Goal: Transaction & Acquisition: Purchase product/service

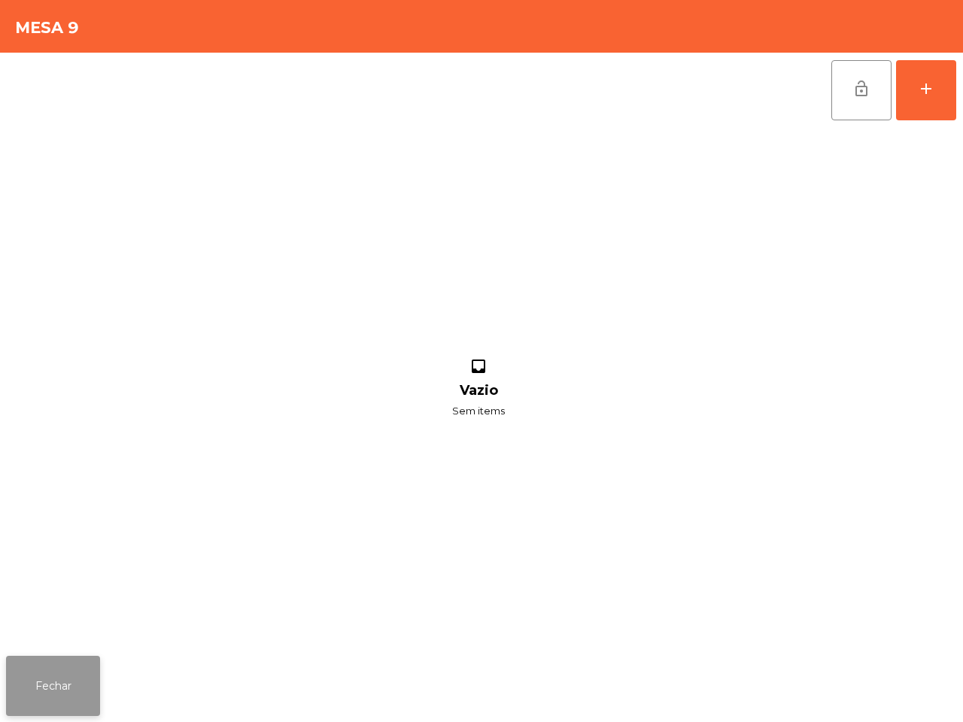
click at [68, 690] on button "Fechar" at bounding box center [53, 686] width 94 height 60
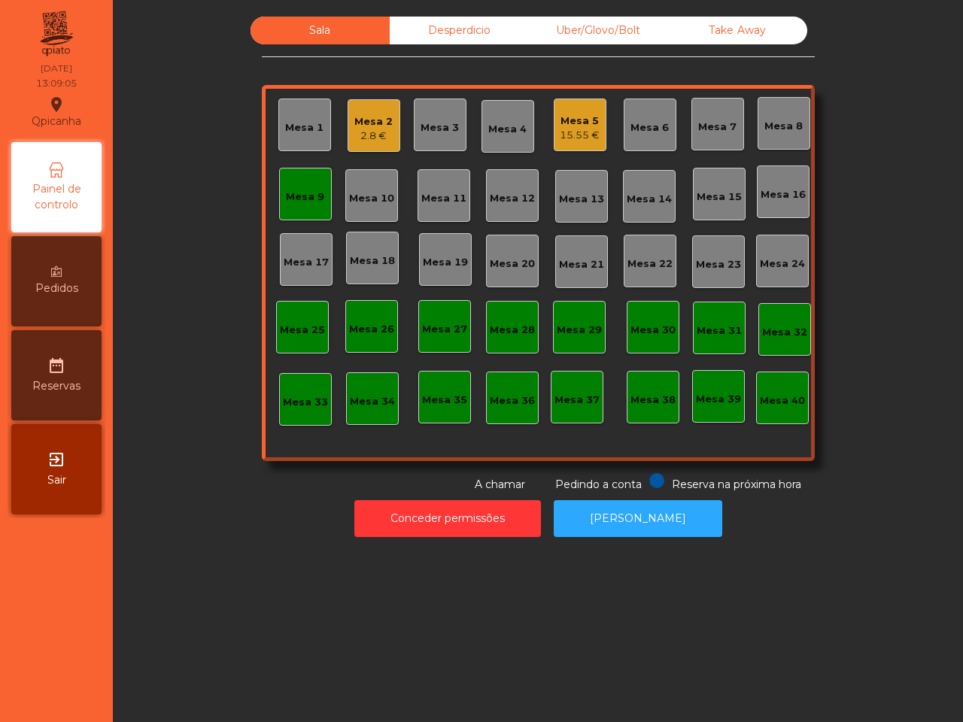
click at [286, 192] on div "Mesa 9" at bounding box center [305, 197] width 38 height 15
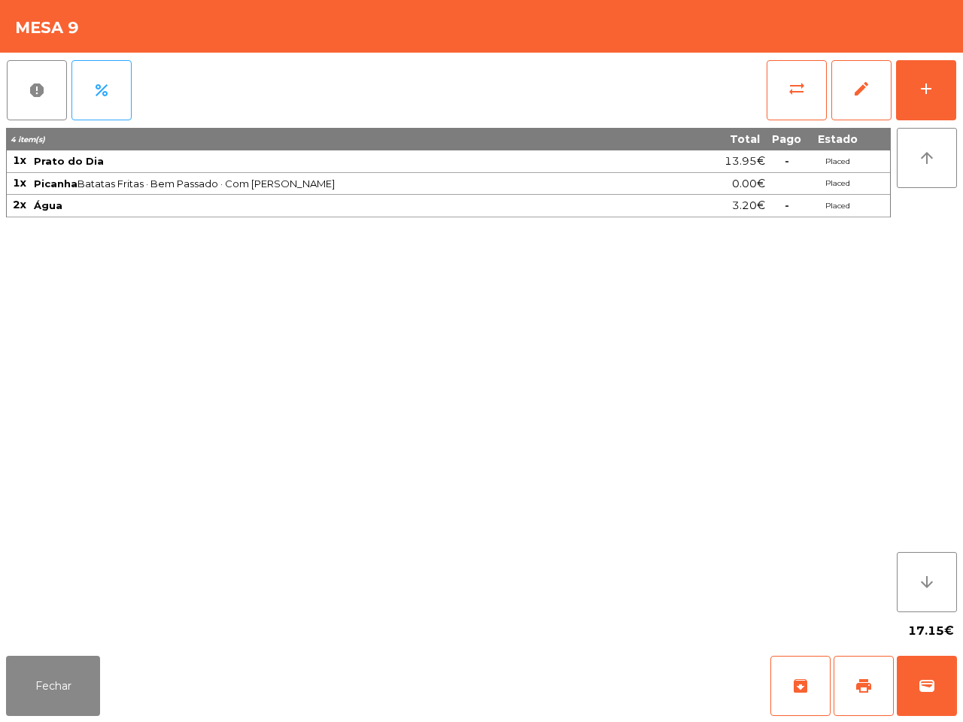
click at [768, 196] on td "-" at bounding box center [786, 206] width 41 height 23
click at [68, 674] on button "Fechar" at bounding box center [53, 686] width 94 height 60
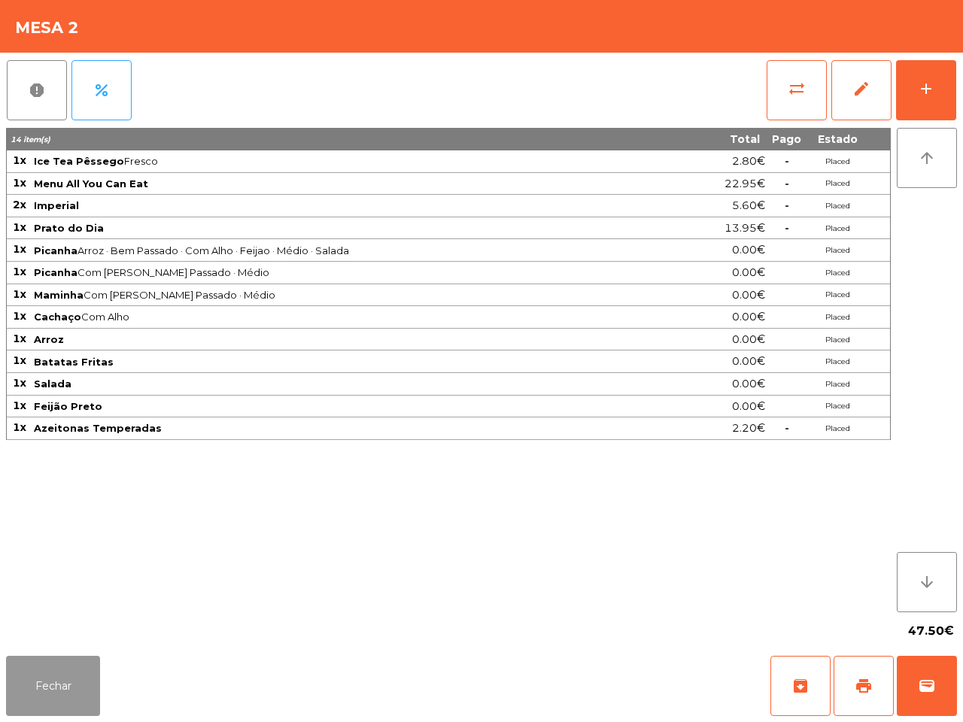
drag, startPoint x: 46, startPoint y: 671, endPoint x: 120, endPoint y: 636, distance: 82.5
click at [49, 672] on button "Fechar" at bounding box center [53, 686] width 94 height 60
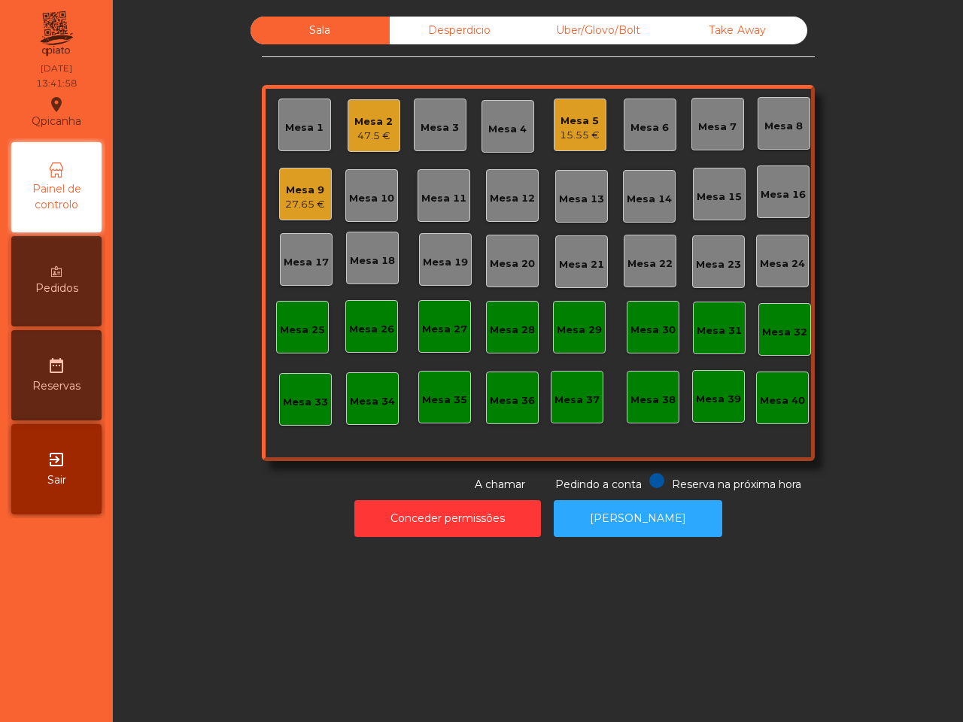
click at [260, 542] on div "Conceder permissões Abrir [PERSON_NAME]" at bounding box center [538, 519] width 810 height 52
click at [306, 218] on div "Mesa 9 27.65 €" at bounding box center [305, 194] width 53 height 53
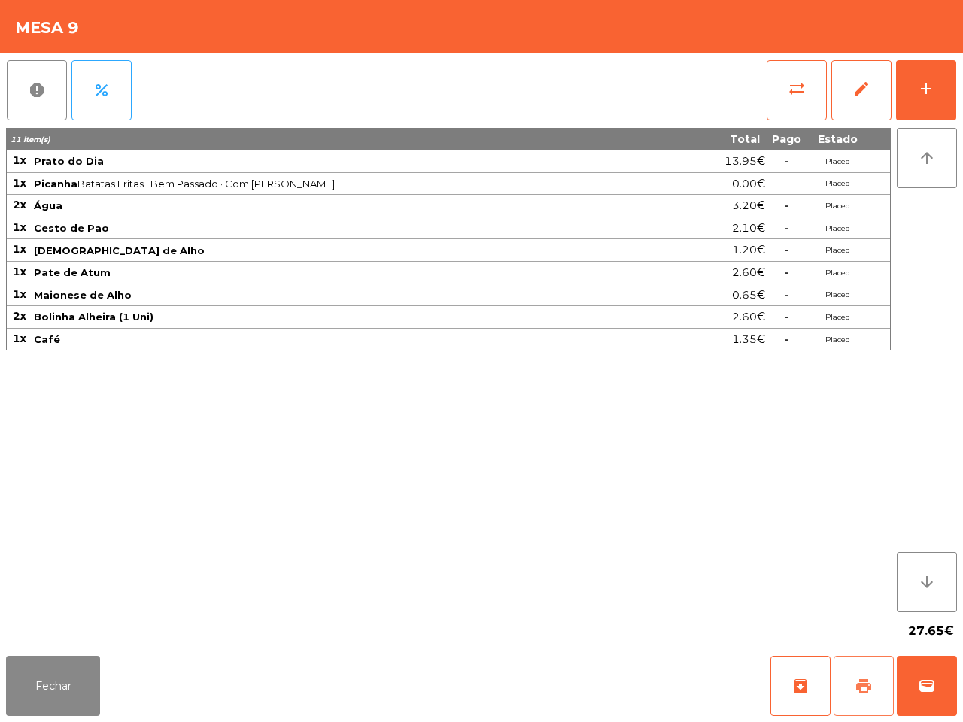
click at [849, 682] on button "print" at bounding box center [864, 686] width 60 height 60
click at [934, 671] on button "wallet" at bounding box center [927, 686] width 60 height 60
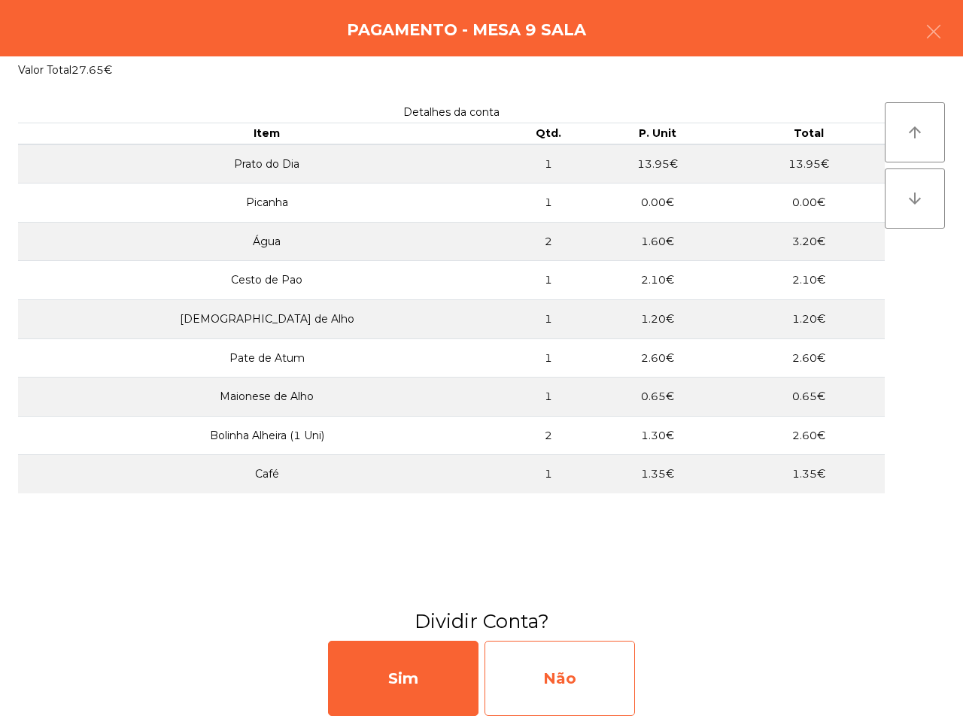
click at [625, 693] on div "Não" at bounding box center [560, 678] width 150 height 75
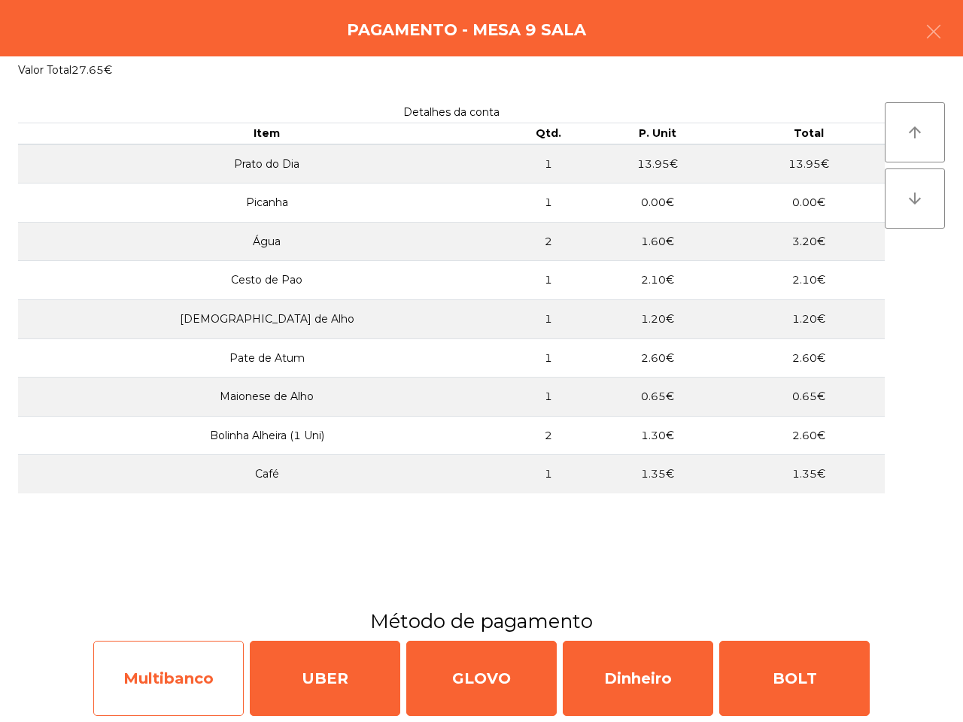
click at [181, 659] on div "Multibanco" at bounding box center [168, 678] width 150 height 75
select select "**"
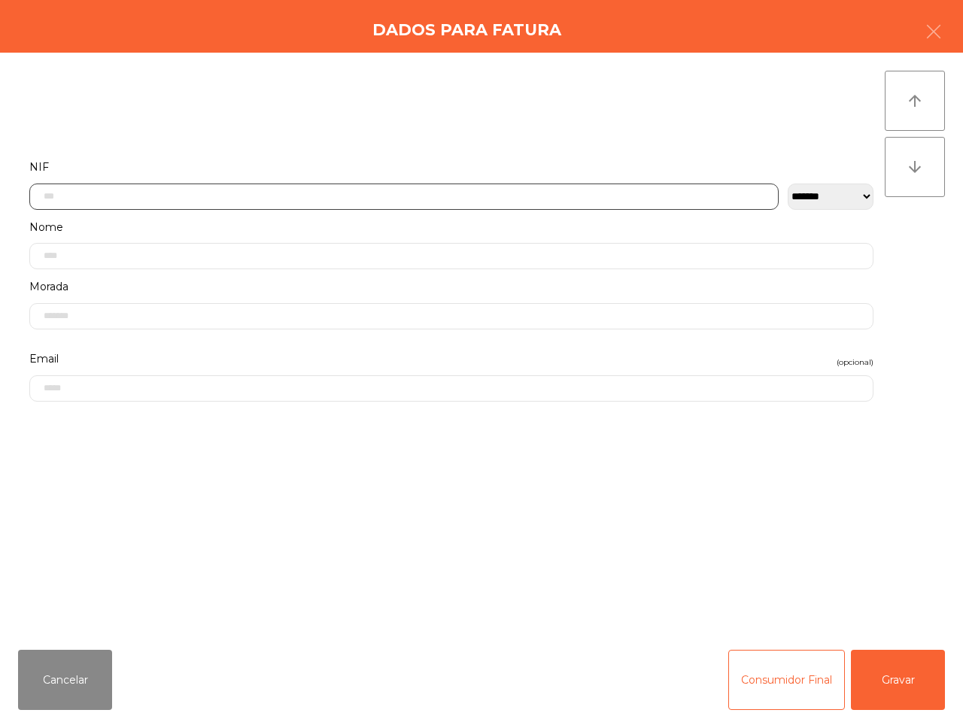
click at [278, 202] on input "text" at bounding box center [403, 197] width 749 height 26
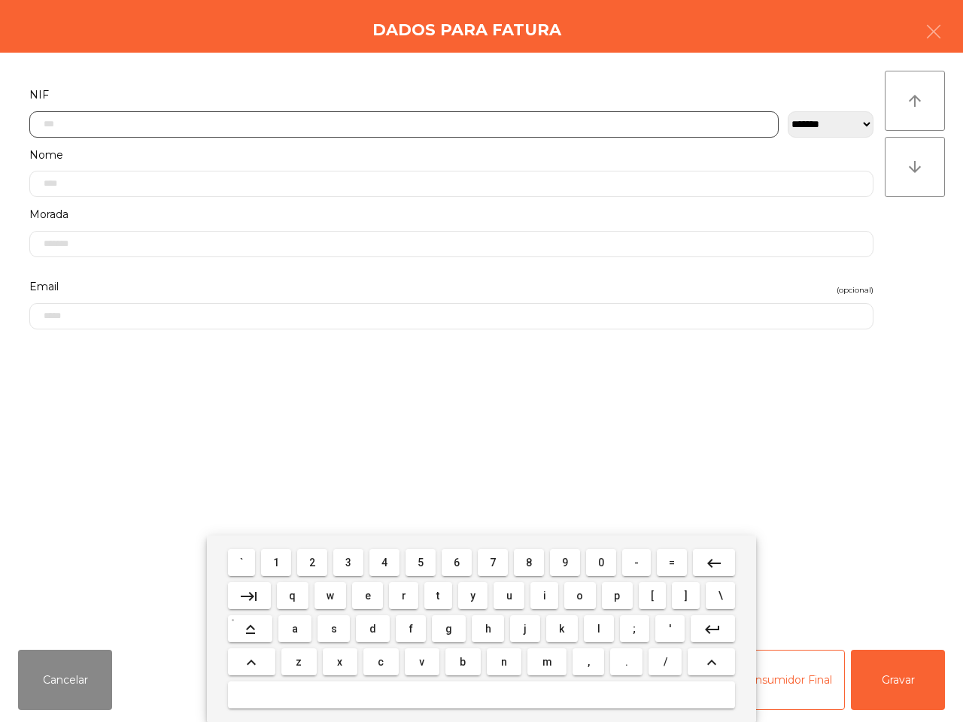
scroll to position [84, 0]
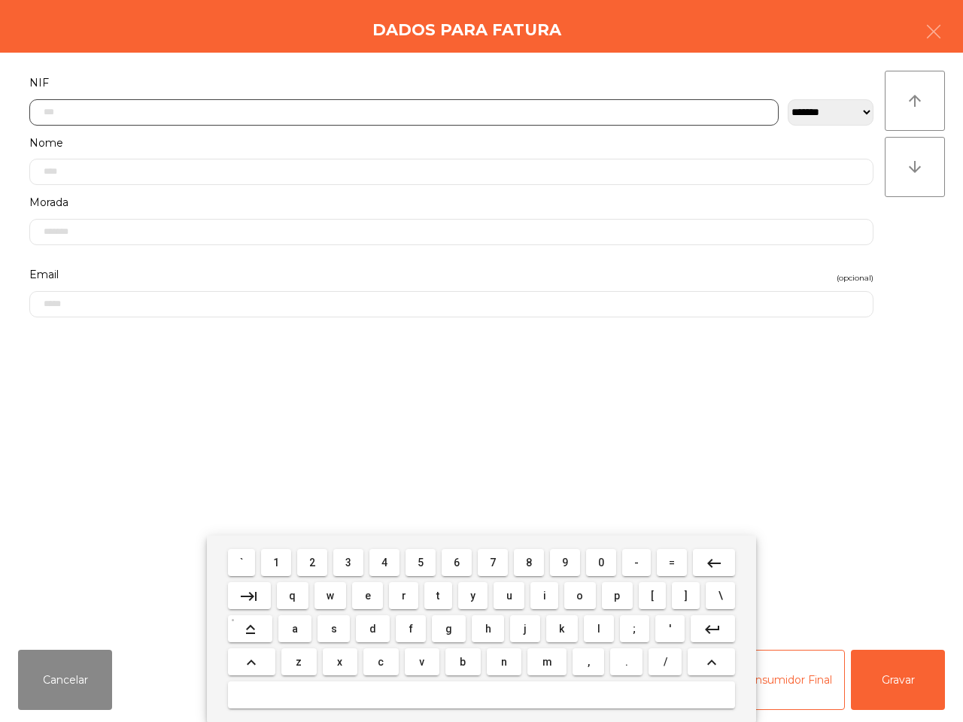
click at [424, 562] on span "5" at bounding box center [421, 563] width 6 height 12
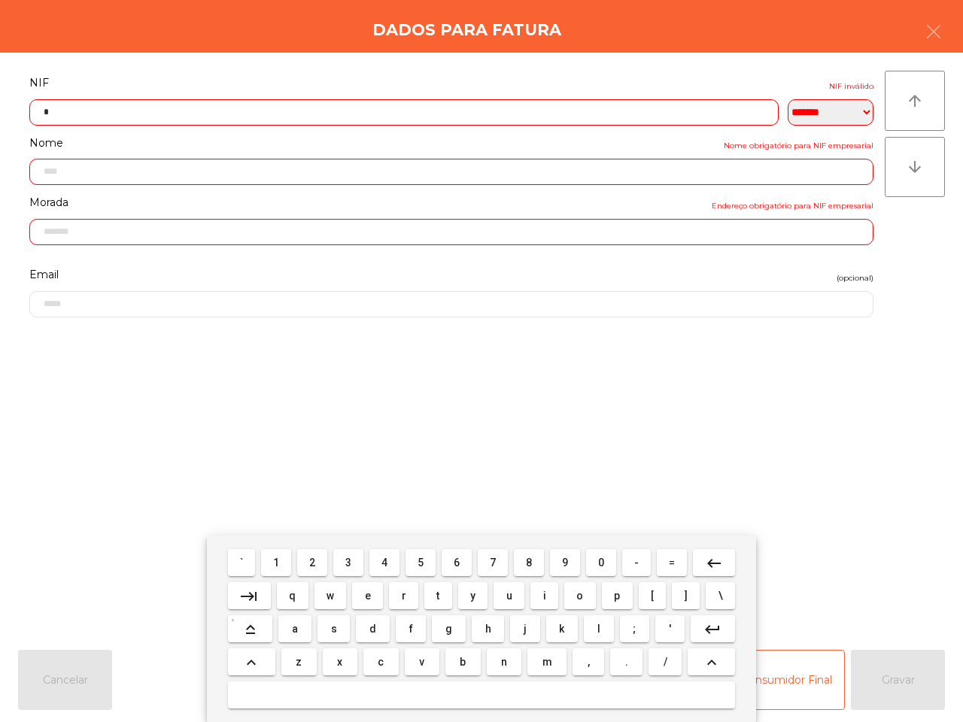
click at [596, 555] on button "0" at bounding box center [601, 562] width 30 height 27
click at [558, 564] on button "9" at bounding box center [565, 562] width 30 height 27
drag, startPoint x: 460, startPoint y: 564, endPoint x: 500, endPoint y: 562, distance: 40.7
click at [461, 564] on button "6" at bounding box center [457, 562] width 30 height 27
click at [602, 561] on span "0" at bounding box center [601, 563] width 6 height 12
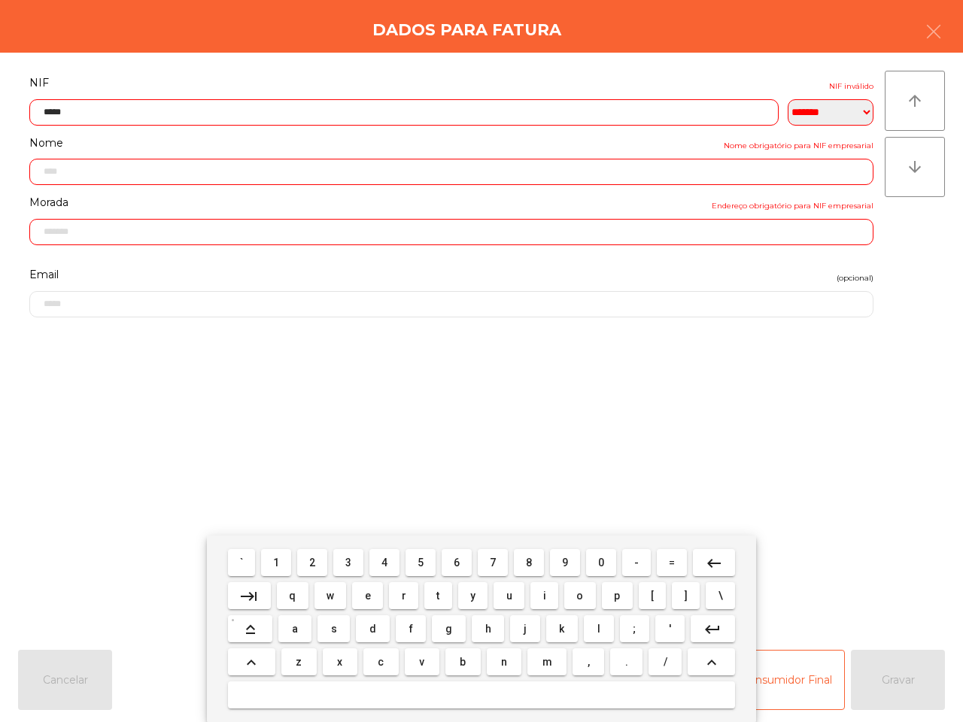
click at [390, 563] on button "4" at bounding box center [384, 562] width 30 height 27
click at [461, 561] on button "6" at bounding box center [457, 562] width 30 height 27
click at [565, 562] on span "9" at bounding box center [565, 563] width 6 height 12
click at [315, 561] on span "2" at bounding box center [312, 563] width 6 height 12
type input "*********"
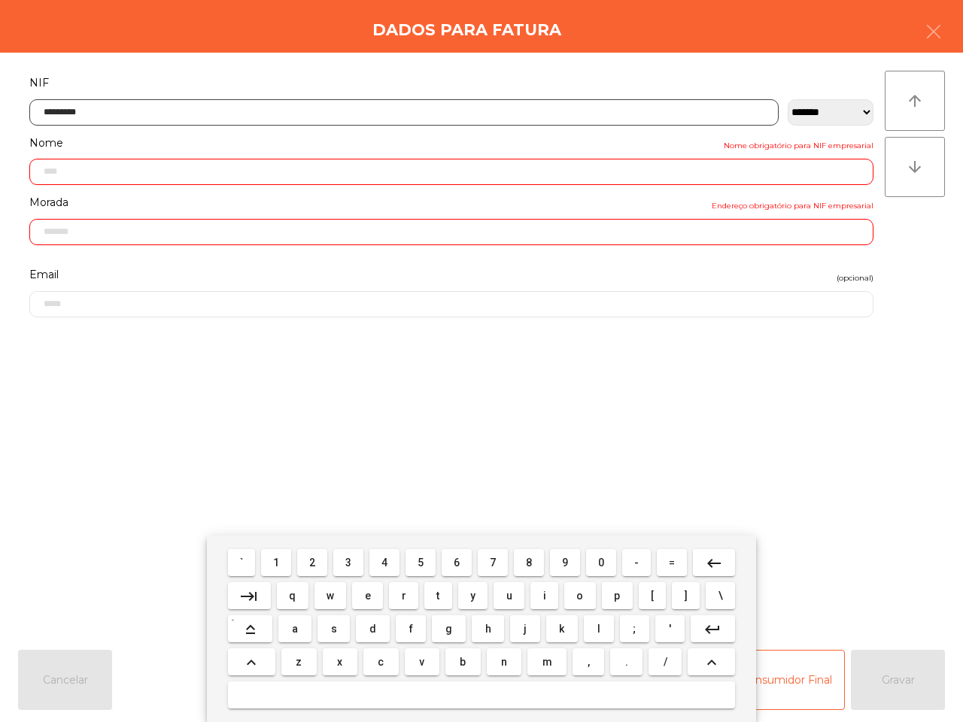
type input "**********"
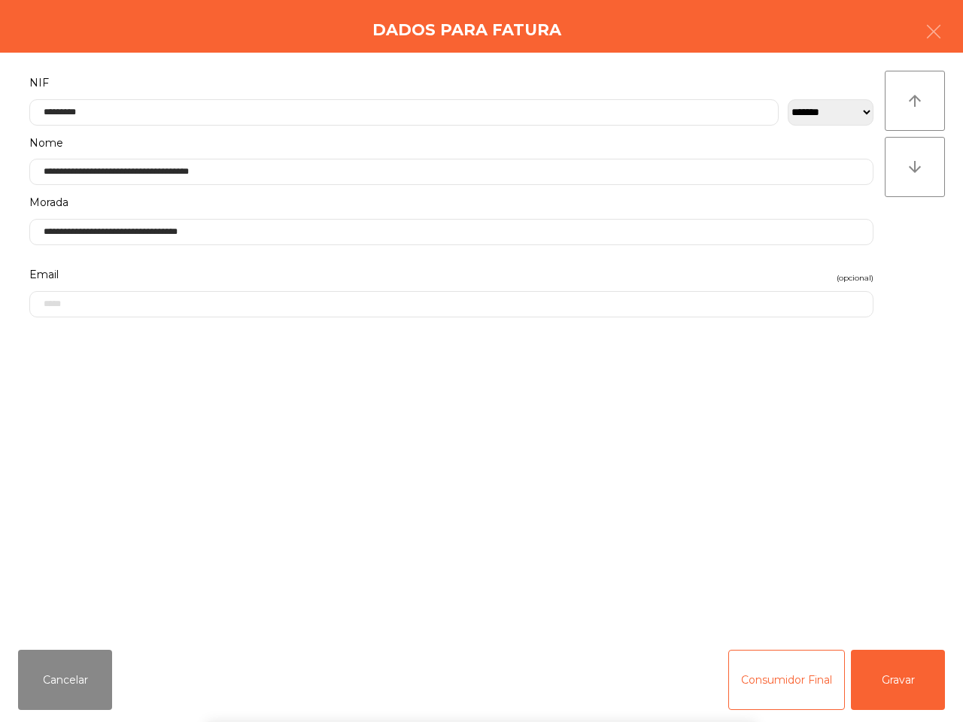
click at [894, 679] on div "` 1 2 3 4 5 6 7 8 9 0 - = keyboard_backspace keyboard_tab q w e r t y u i o p […" at bounding box center [481, 629] width 963 height 187
click at [894, 692] on button "Gravar" at bounding box center [898, 680] width 94 height 60
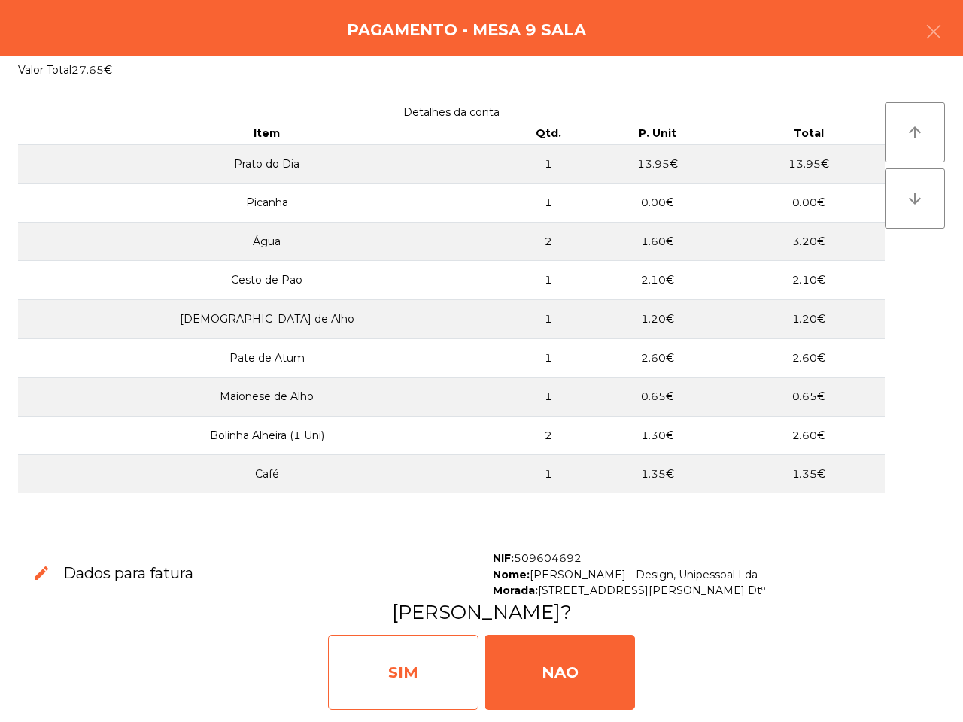
click at [421, 664] on div "SIM" at bounding box center [403, 672] width 150 height 75
